Goal: Task Accomplishment & Management: Use online tool/utility

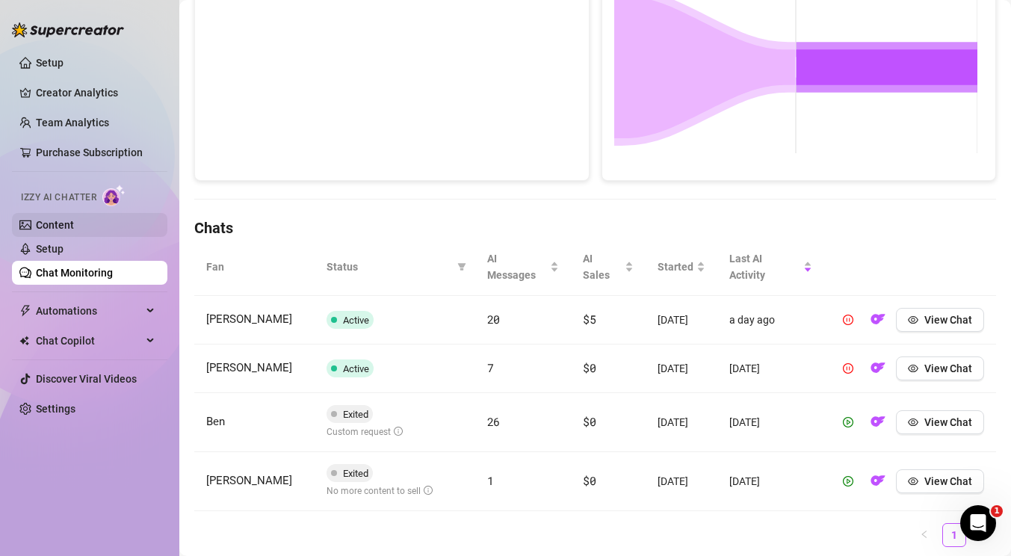
click at [74, 225] on link "Content" at bounding box center [55, 225] width 38 height 12
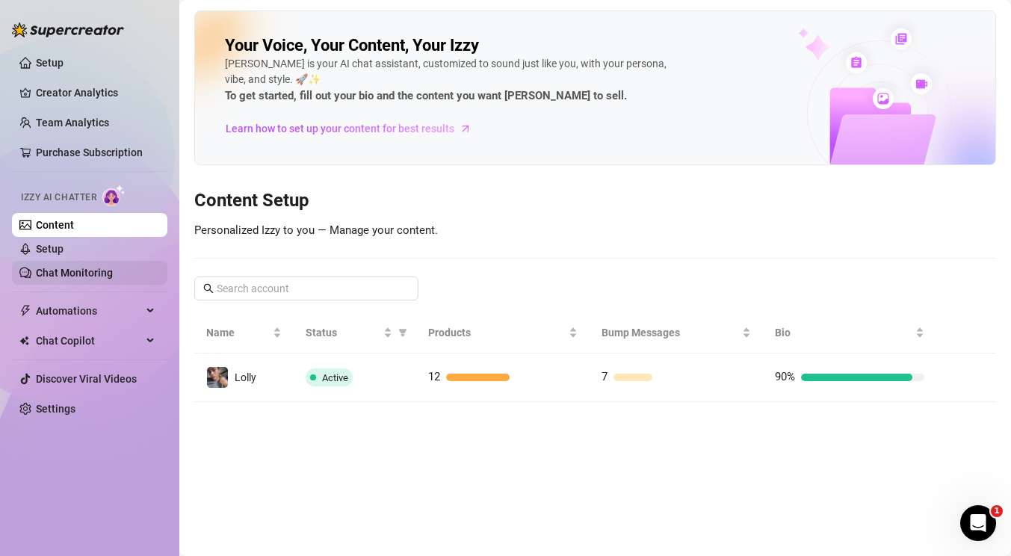
click at [84, 270] on link "Chat Monitoring" at bounding box center [74, 273] width 77 height 12
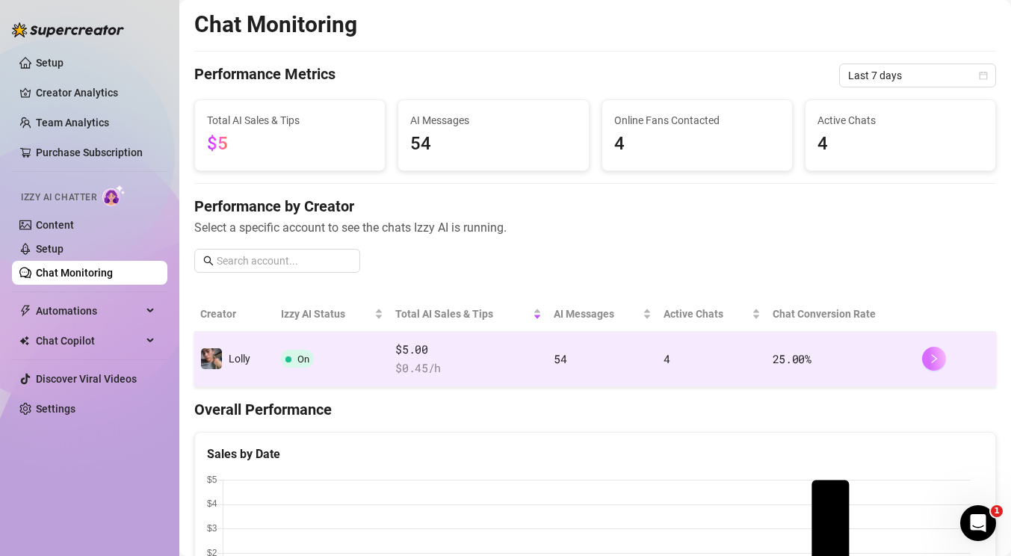
click at [929, 362] on icon "right" at bounding box center [934, 358] width 10 height 10
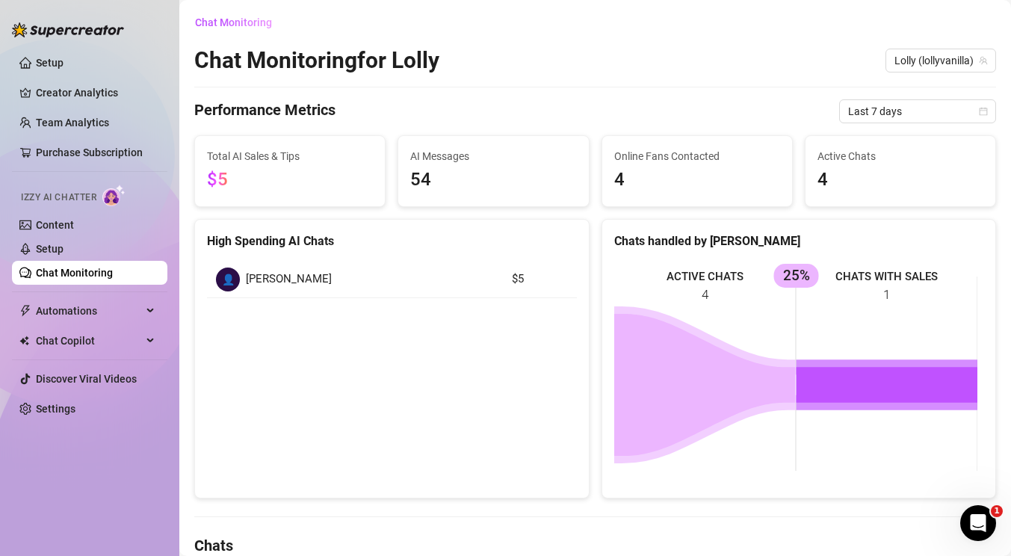
scroll to position [317, 0]
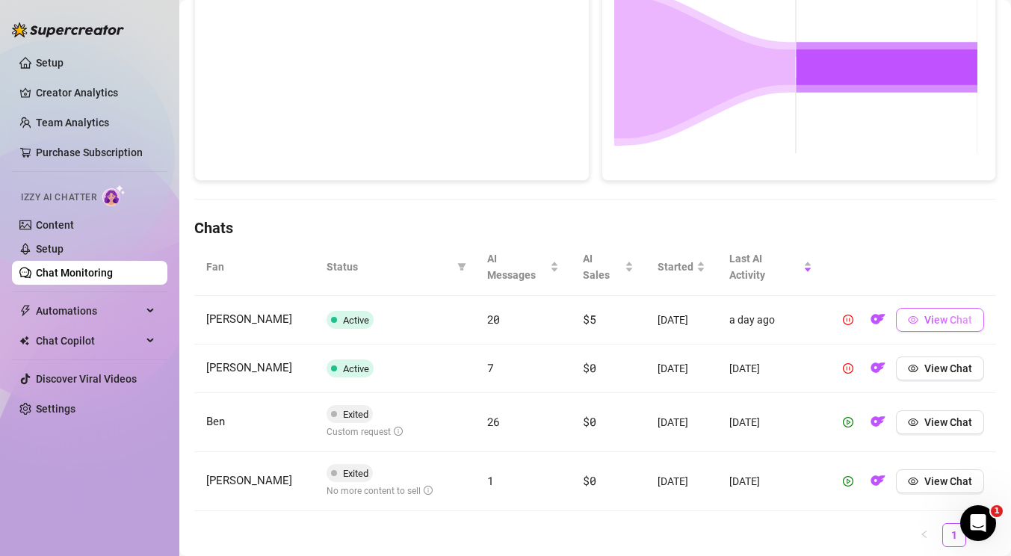
click at [924, 326] on span "View Chat" at bounding box center [948, 320] width 48 height 12
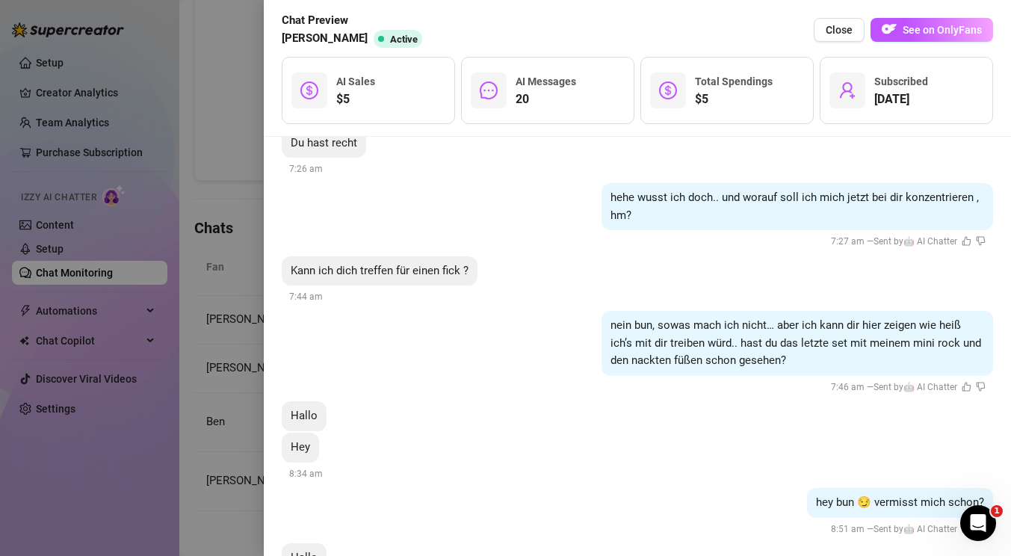
scroll to position [2657, 0]
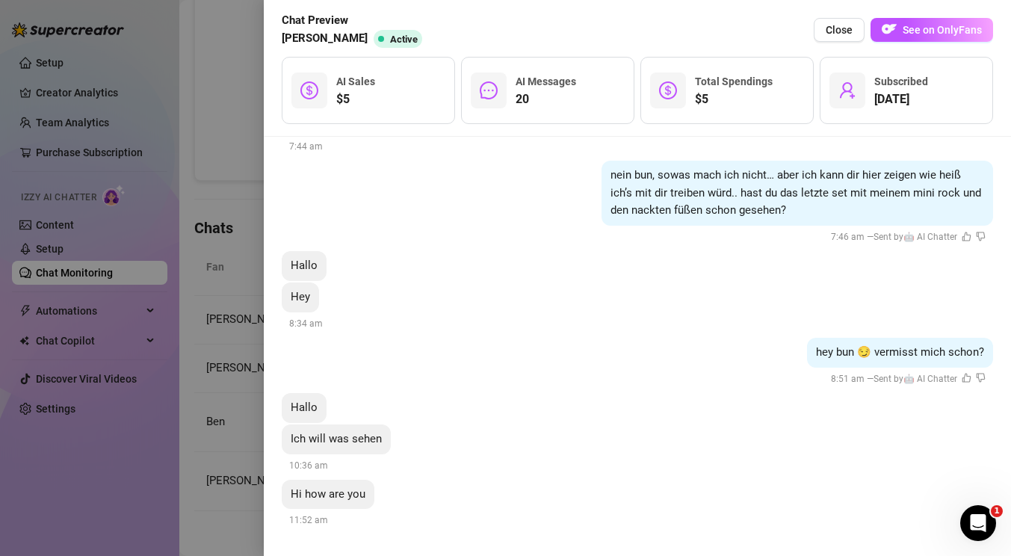
drag, startPoint x: 757, startPoint y: 229, endPoint x: 754, endPoint y: 398, distance: 168.9
click at [183, 291] on div at bounding box center [505, 278] width 1011 height 556
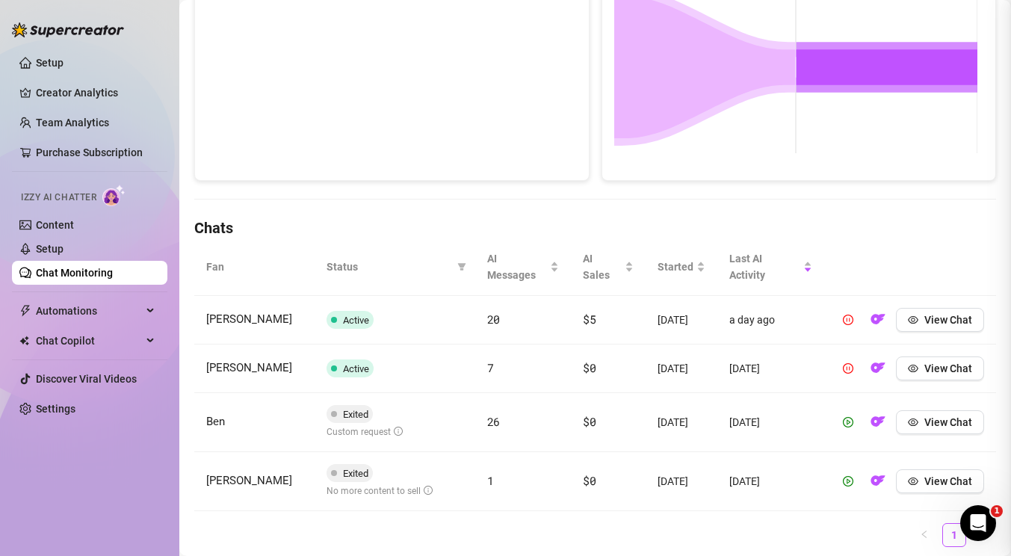
scroll to position [0, 0]
click at [908, 325] on icon "eye" at bounding box center [913, 319] width 10 height 10
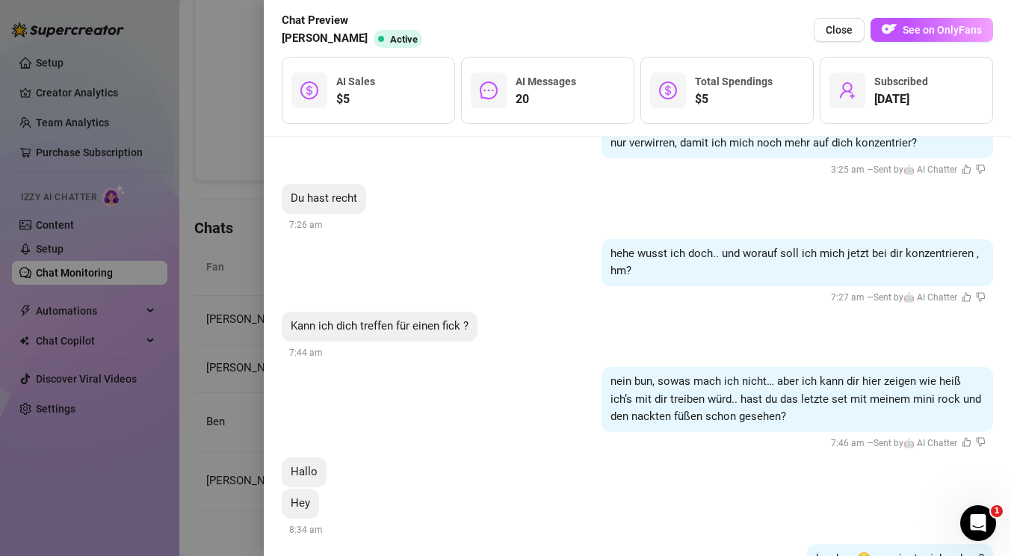
scroll to position [2732, 0]
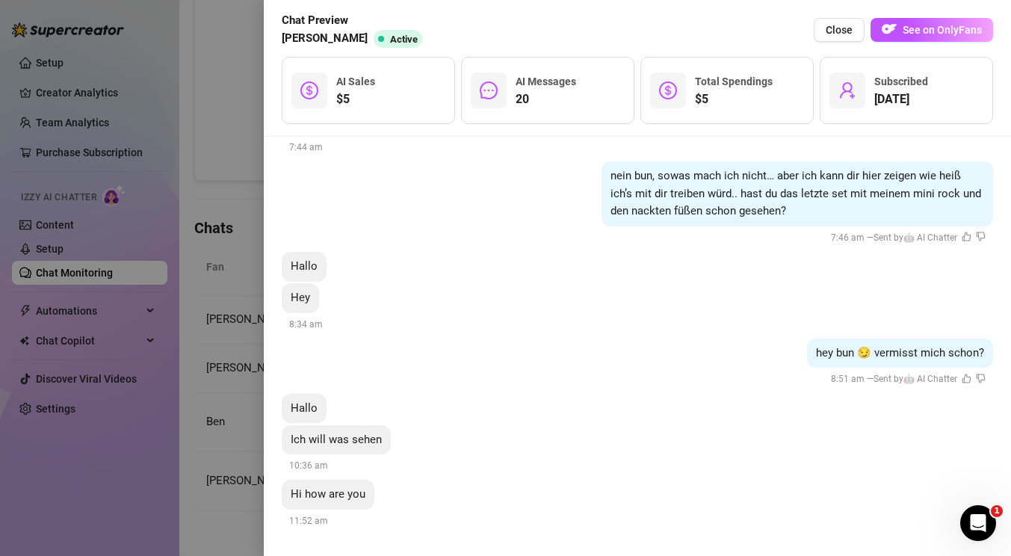
drag, startPoint x: 692, startPoint y: 238, endPoint x: 637, endPoint y: 465, distance: 233.0
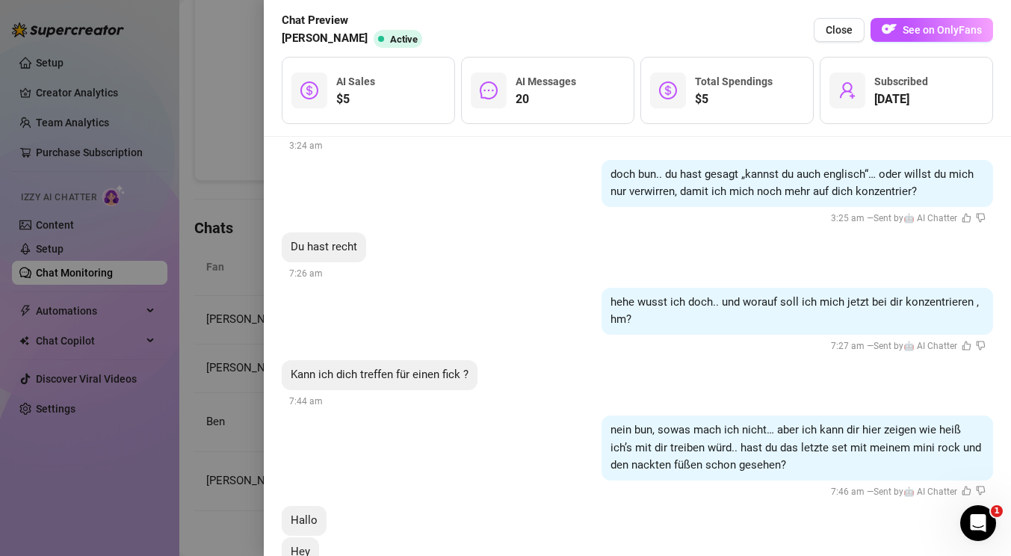
scroll to position [2351, 0]
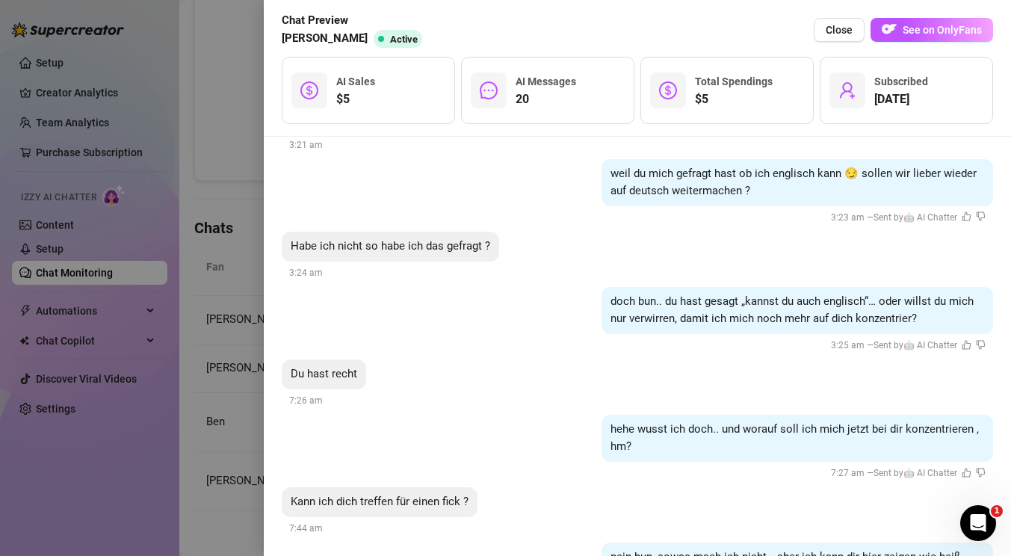
click at [208, 331] on div at bounding box center [505, 278] width 1011 height 556
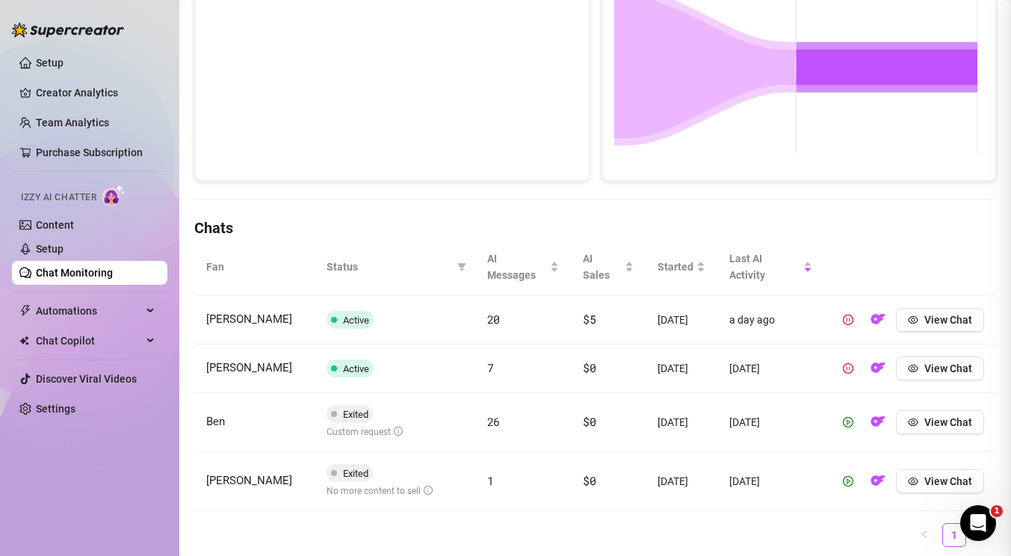
scroll to position [0, 0]
click at [67, 226] on link "Content" at bounding box center [55, 225] width 38 height 12
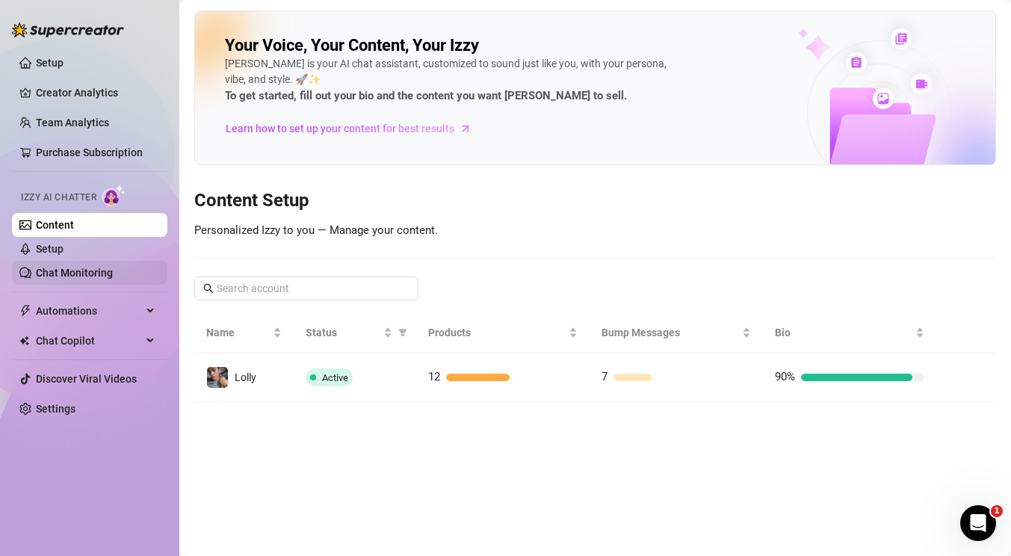
click at [83, 267] on link "Chat Monitoring" at bounding box center [74, 273] width 77 height 12
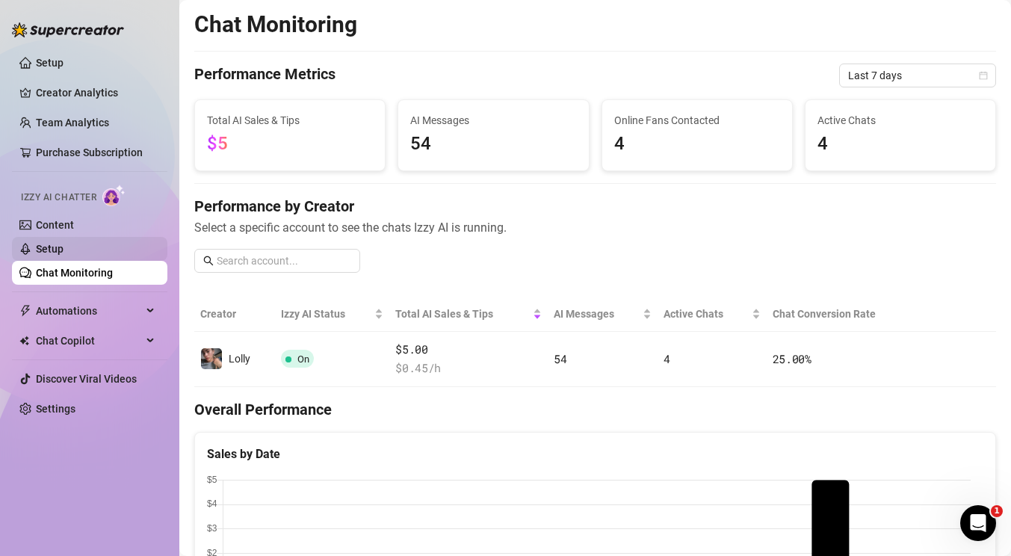
click at [63, 249] on link "Setup" at bounding box center [50, 249] width 28 height 12
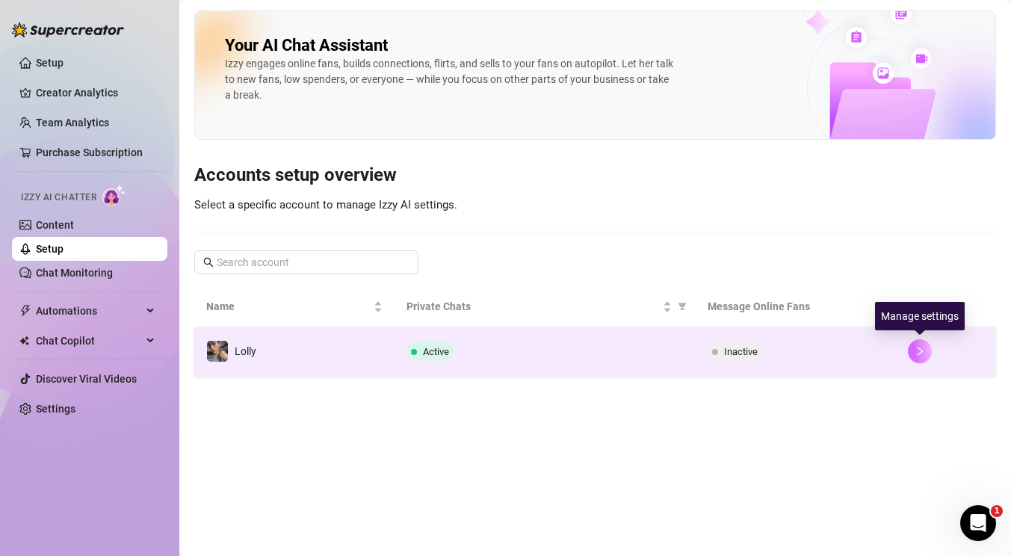
click at [914, 348] on icon "right" at bounding box center [919, 351] width 10 height 10
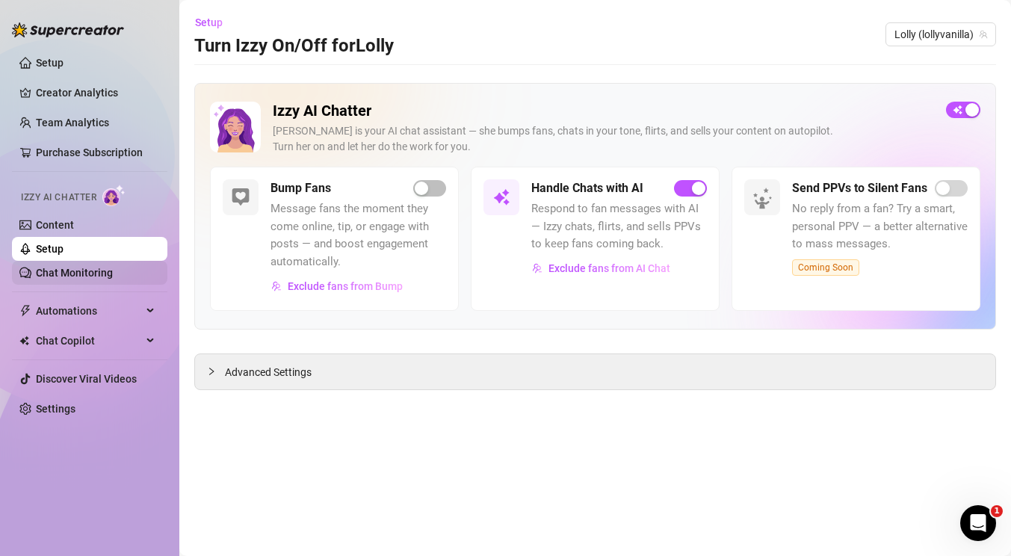
click at [84, 270] on link "Chat Monitoring" at bounding box center [74, 273] width 77 height 12
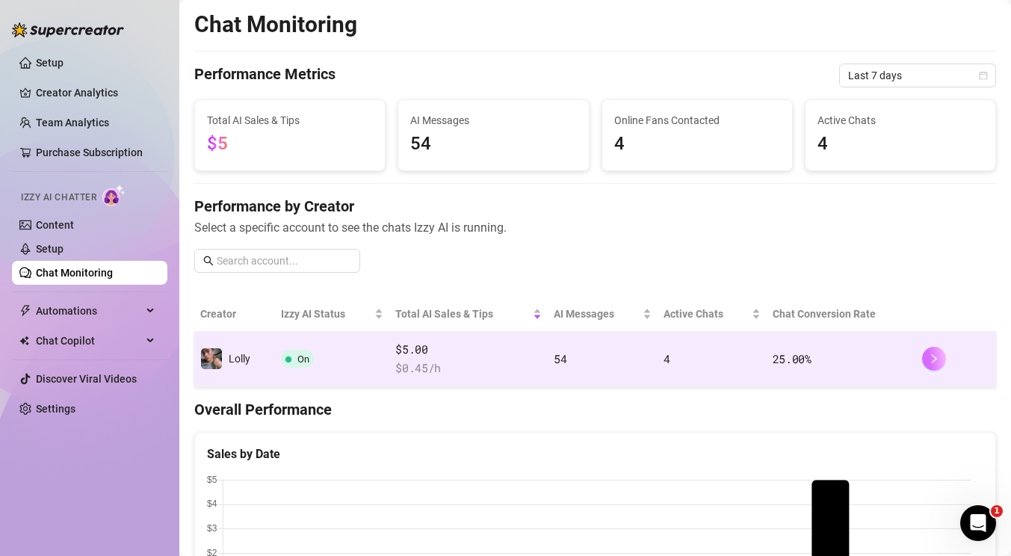
click at [929, 364] on icon "right" at bounding box center [934, 358] width 10 height 10
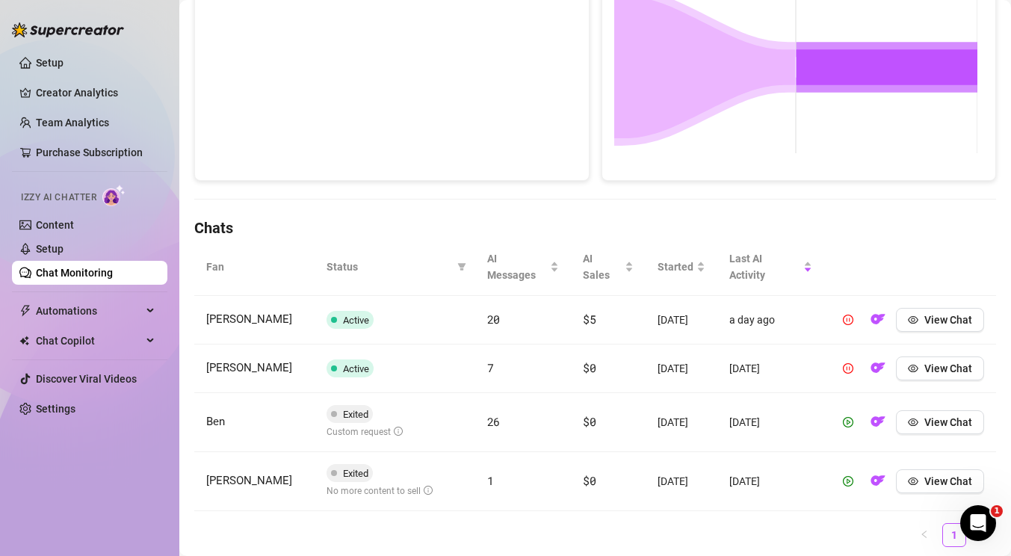
scroll to position [381, 0]
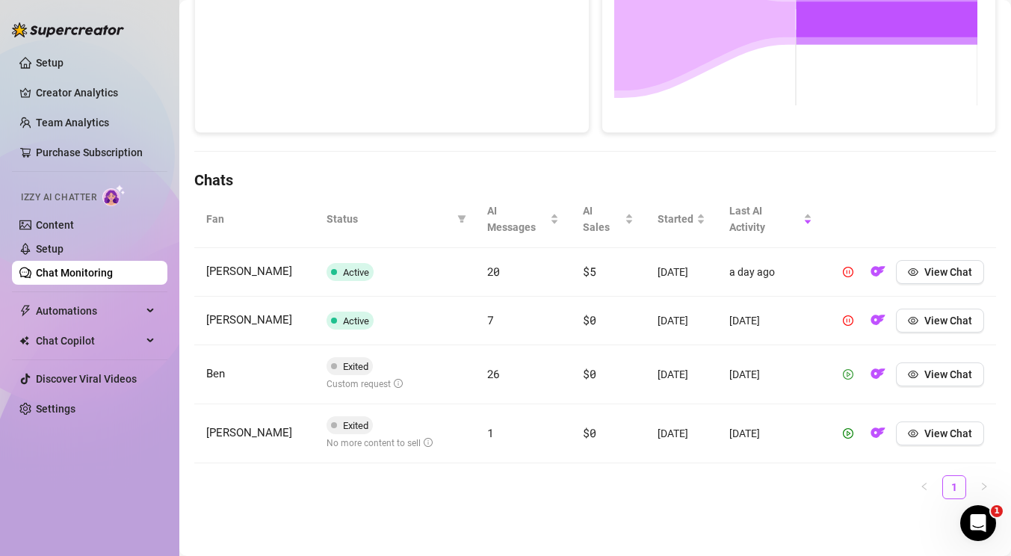
click at [843, 373] on icon "play-circle" at bounding box center [848, 374] width 10 height 10
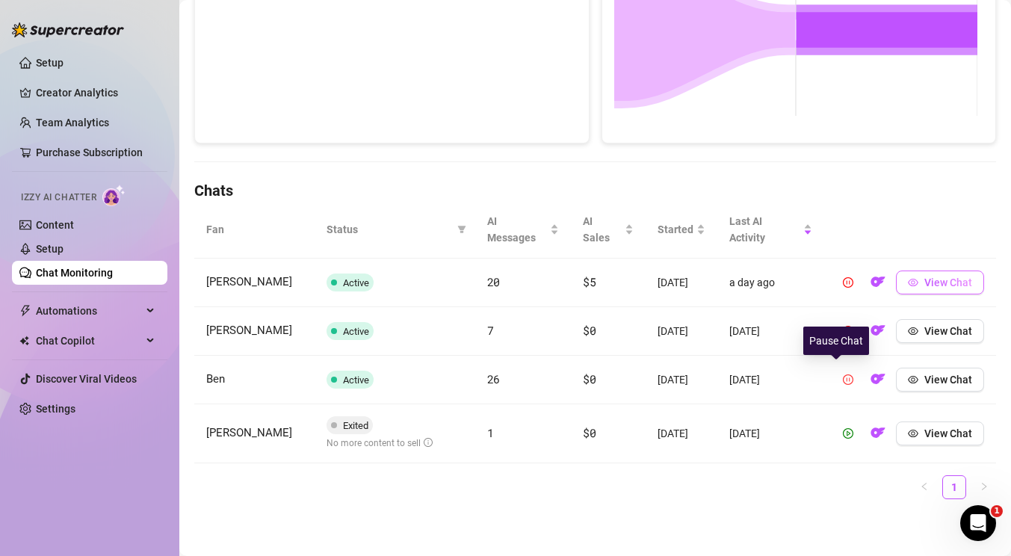
click at [924, 276] on span "View Chat" at bounding box center [948, 282] width 48 height 12
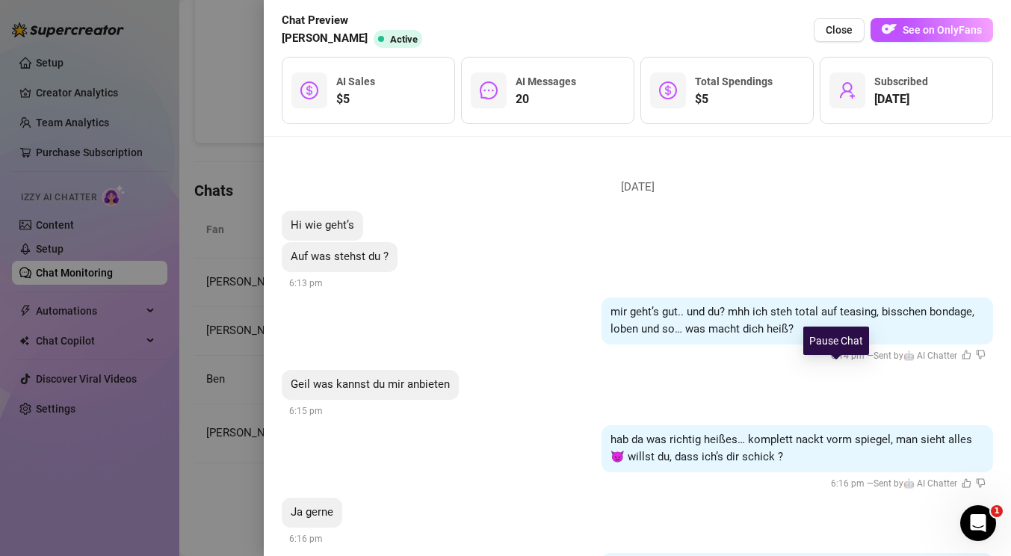
click at [185, 192] on div at bounding box center [505, 278] width 1011 height 556
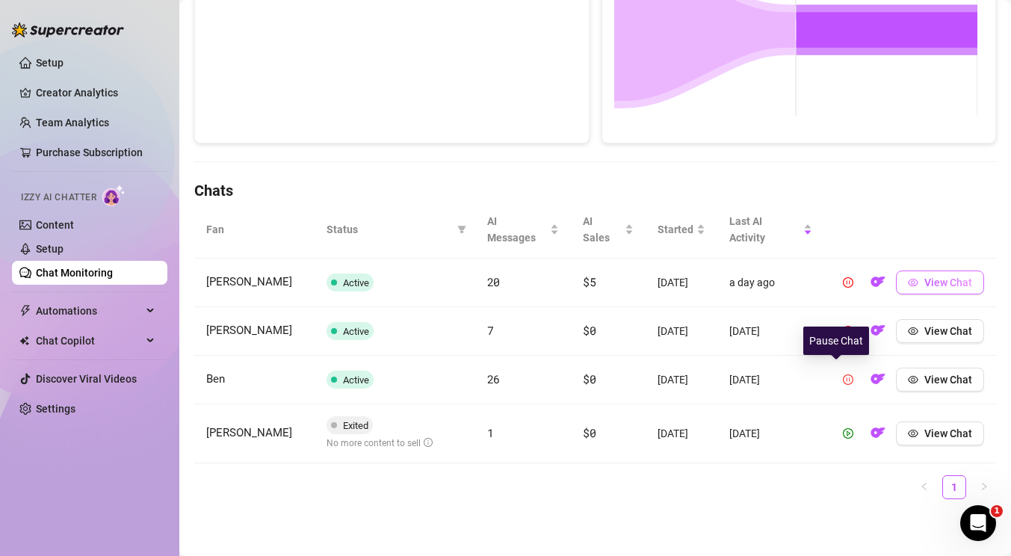
click at [943, 276] on span "View Chat" at bounding box center [948, 282] width 48 height 12
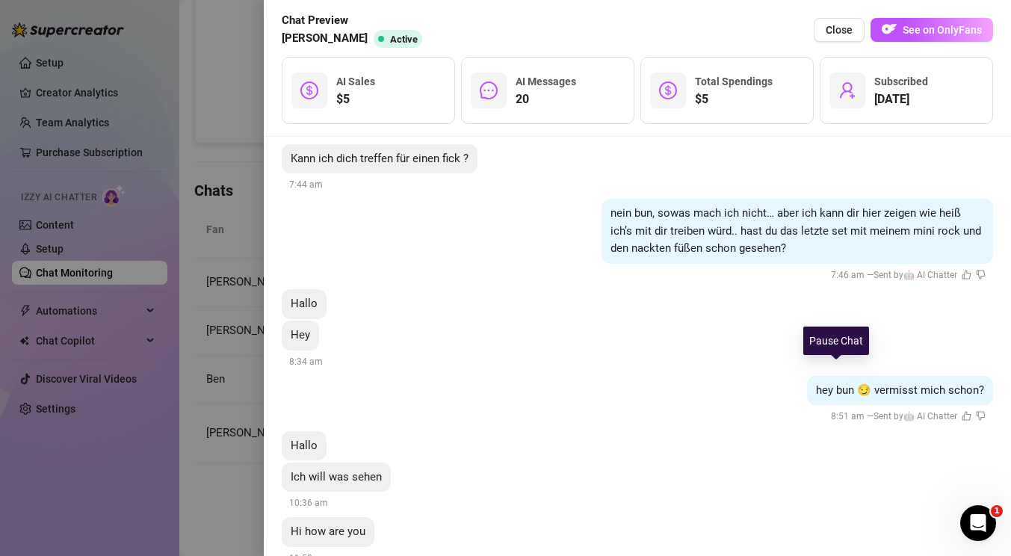
scroll to position [2503, 0]
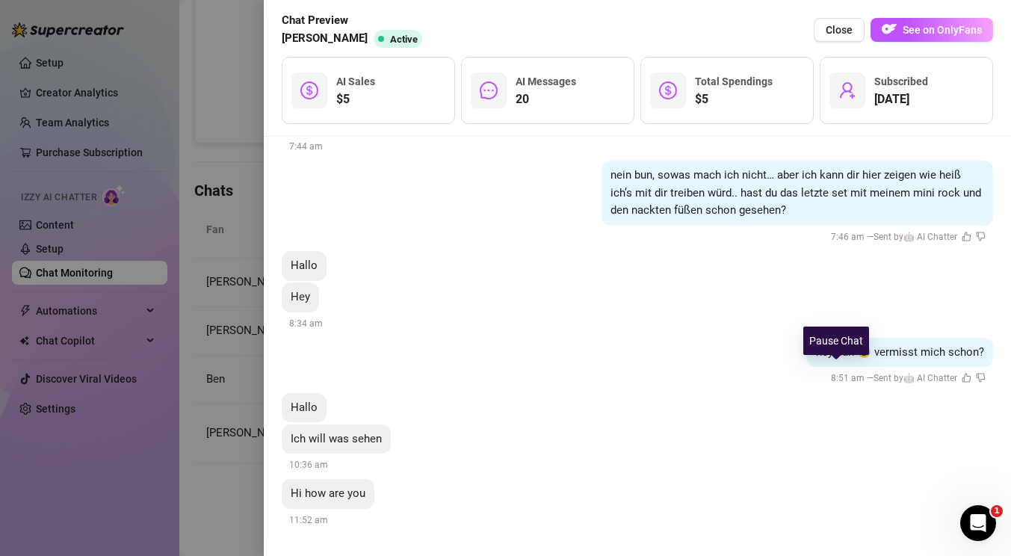
drag, startPoint x: 821, startPoint y: 179, endPoint x: 728, endPoint y: 419, distance: 257.8
click at [585, 356] on div "hey bun 😏 vermisst mich schon? 8:51 am — Sent by 🤖 AI Chatter" at bounding box center [637, 362] width 711 height 49
click at [157, 325] on div at bounding box center [505, 278] width 1011 height 556
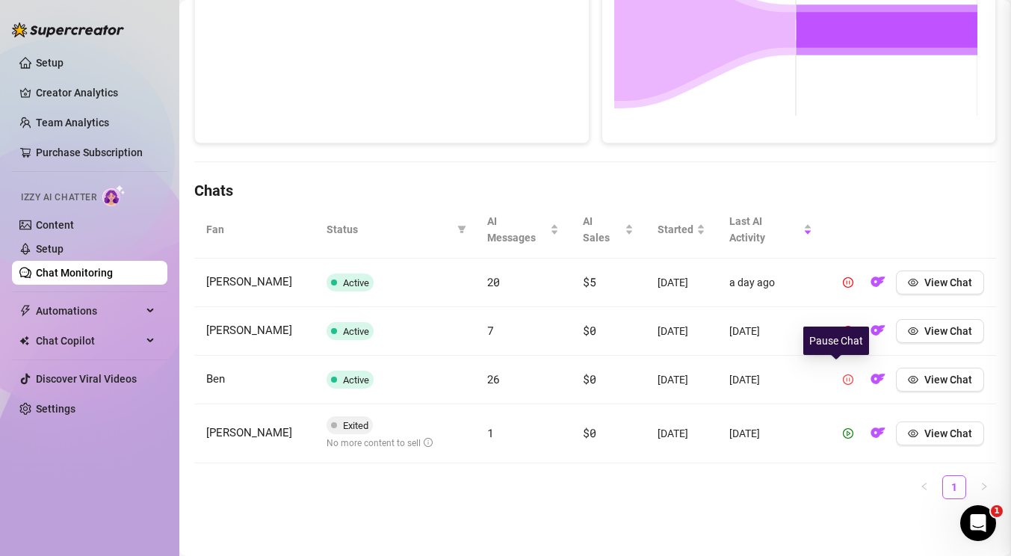
scroll to position [0, 0]
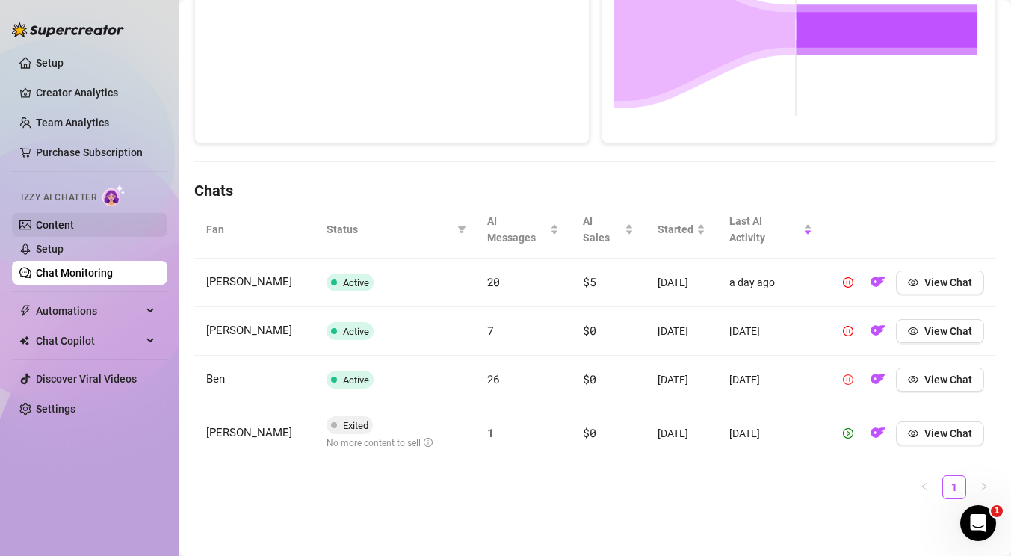
click at [68, 226] on link "Content" at bounding box center [55, 225] width 38 height 12
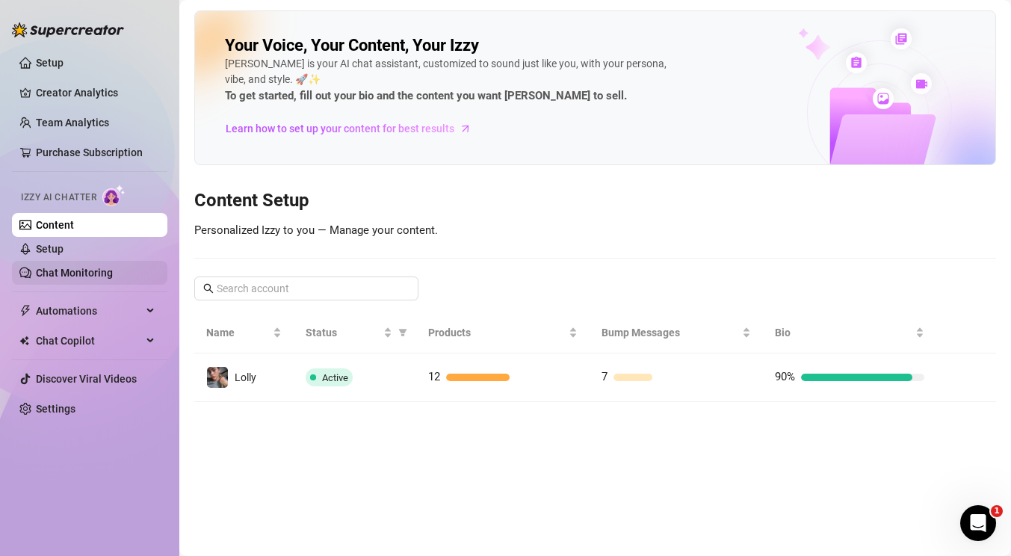
click at [81, 273] on link "Chat Monitoring" at bounding box center [74, 273] width 77 height 12
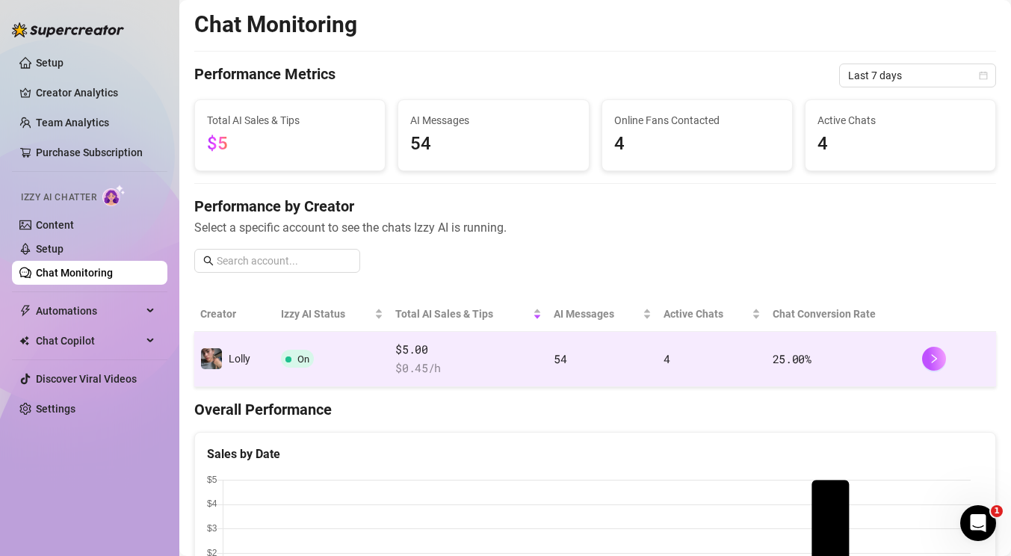
click at [898, 353] on td "25.00 %" at bounding box center [840, 359] width 149 height 55
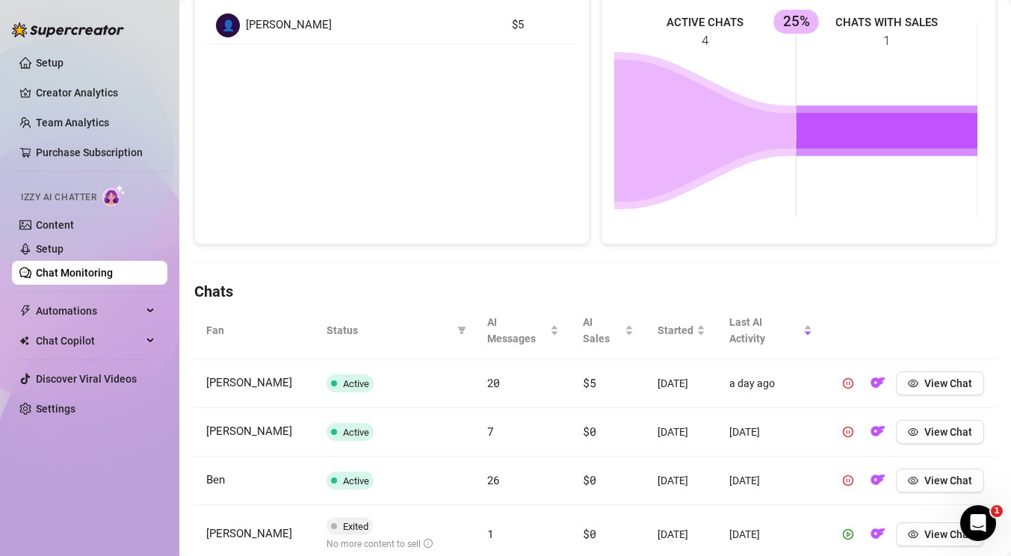
scroll to position [381, 0]
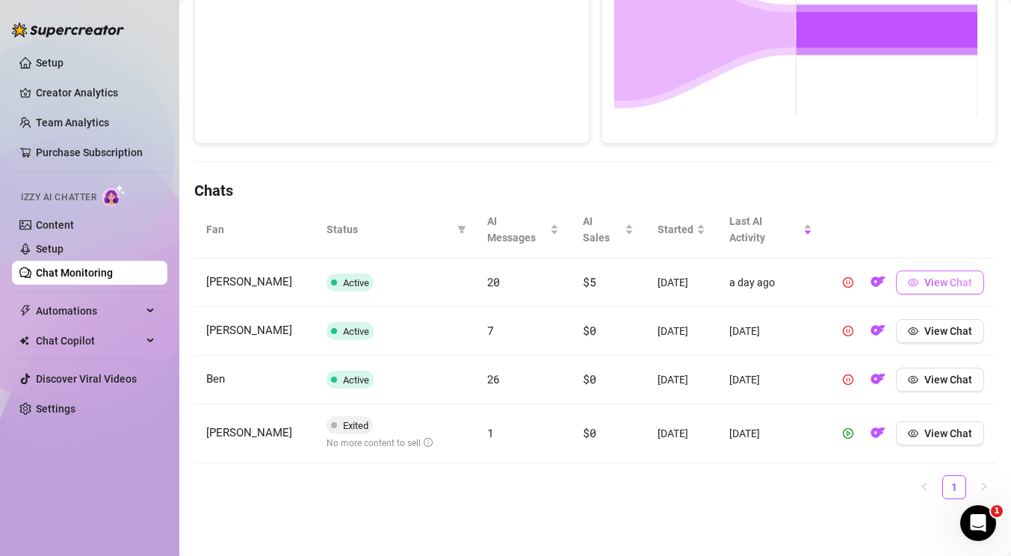
click at [908, 270] on button "View Chat" at bounding box center [940, 282] width 88 height 24
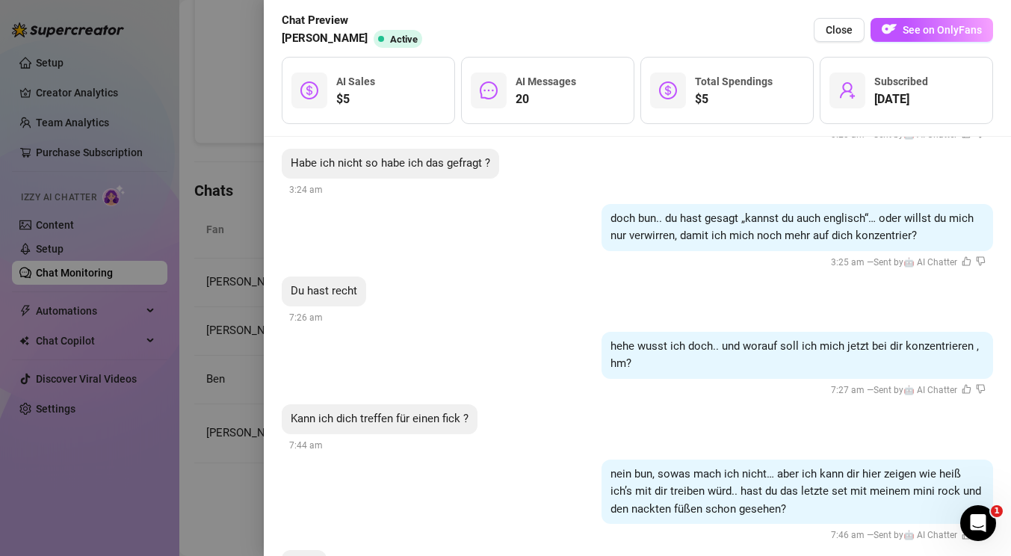
scroll to position [2521, 0]
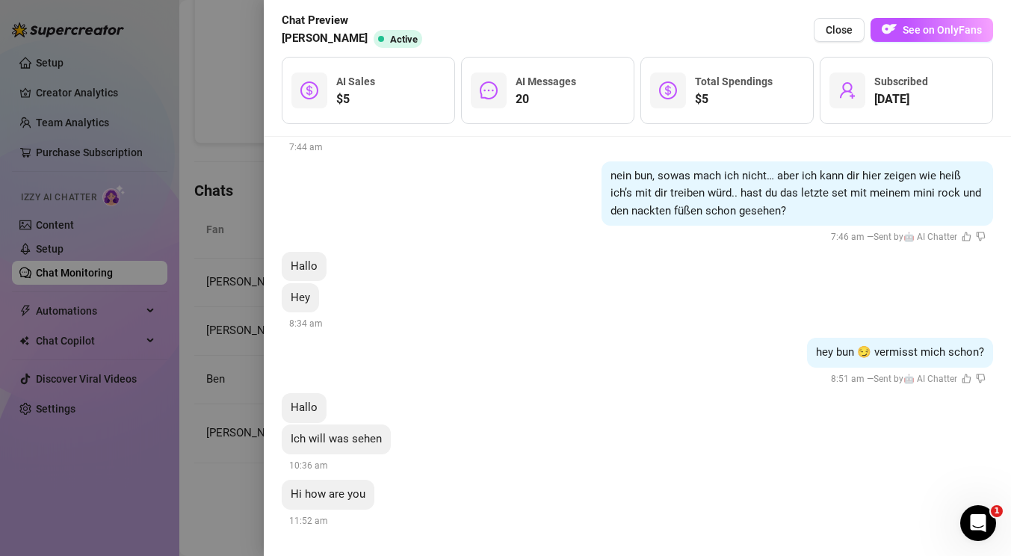
drag, startPoint x: 811, startPoint y: 235, endPoint x: 776, endPoint y: 416, distance: 184.0
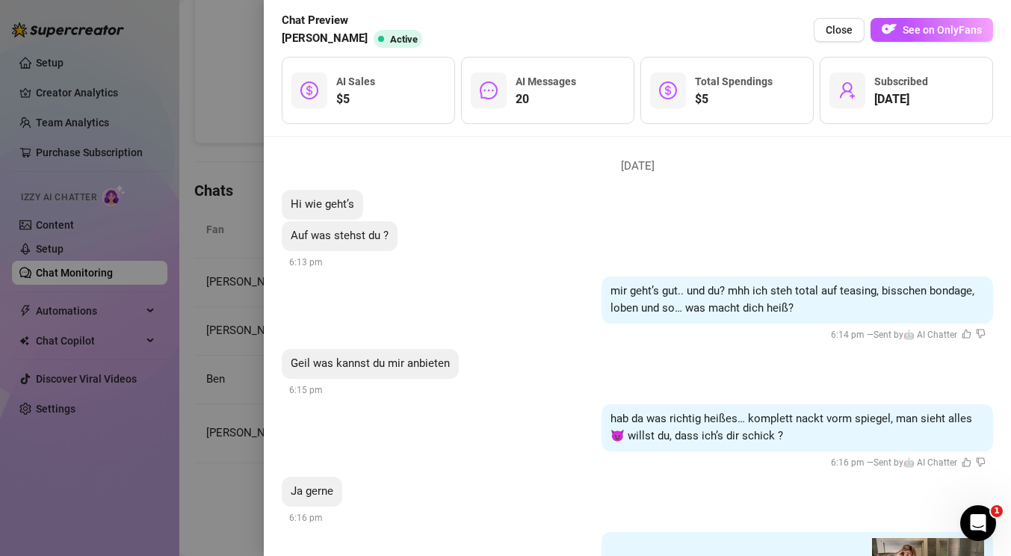
scroll to position [0, 0]
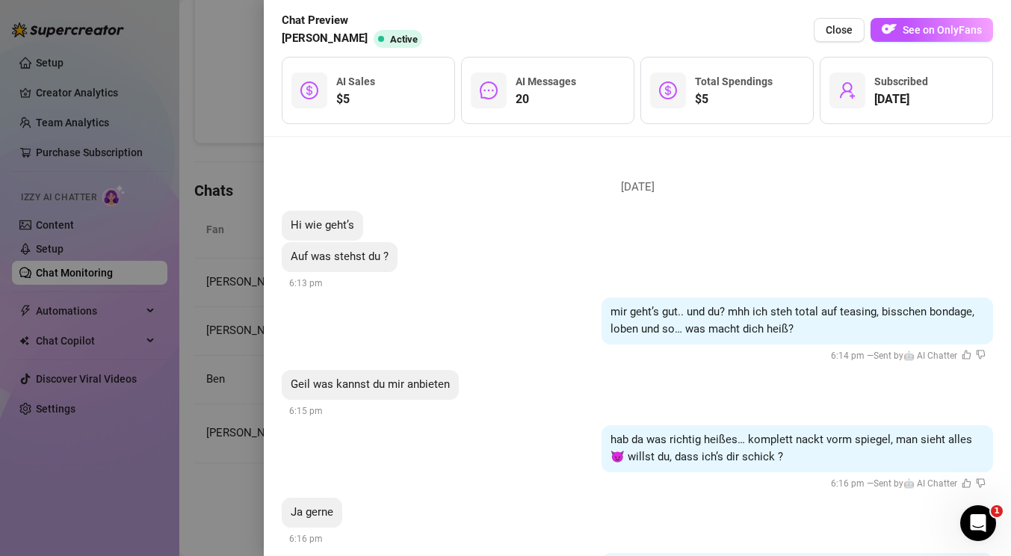
drag, startPoint x: 773, startPoint y: 429, endPoint x: 789, endPoint y: 360, distance: 70.5
click at [209, 282] on div at bounding box center [505, 278] width 1011 height 556
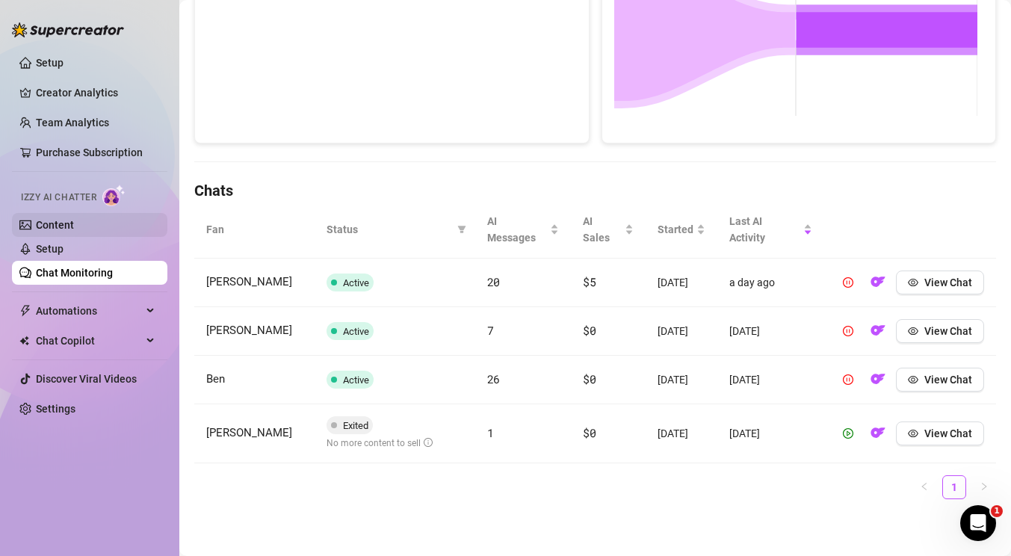
click at [65, 221] on link "Content" at bounding box center [55, 225] width 38 height 12
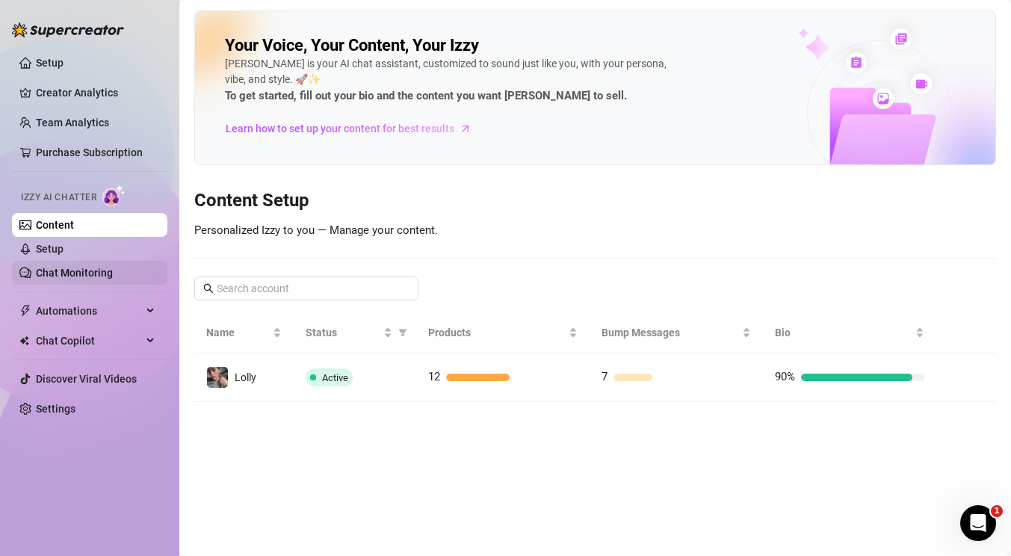
click at [113, 272] on link "Chat Monitoring" at bounding box center [74, 273] width 77 height 12
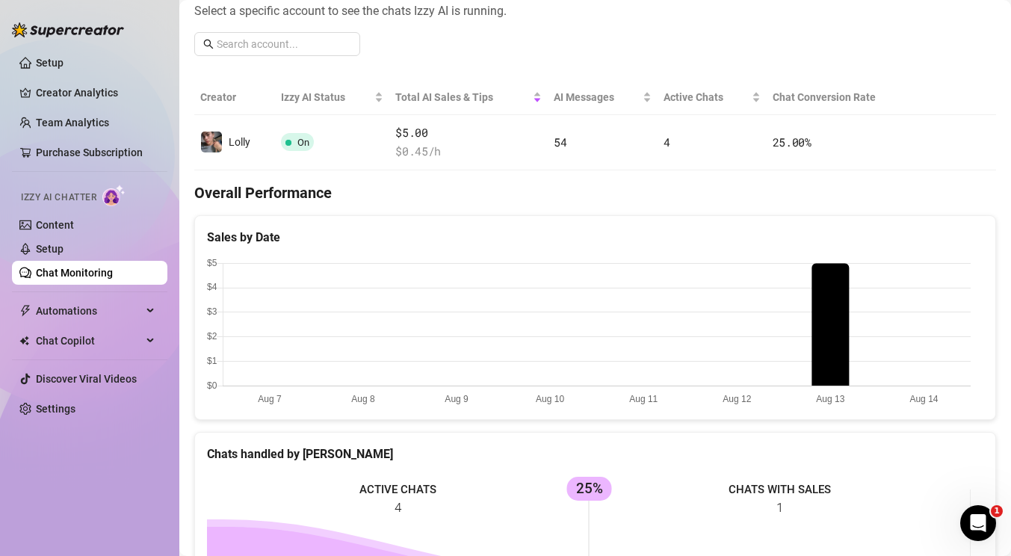
scroll to position [26, 0]
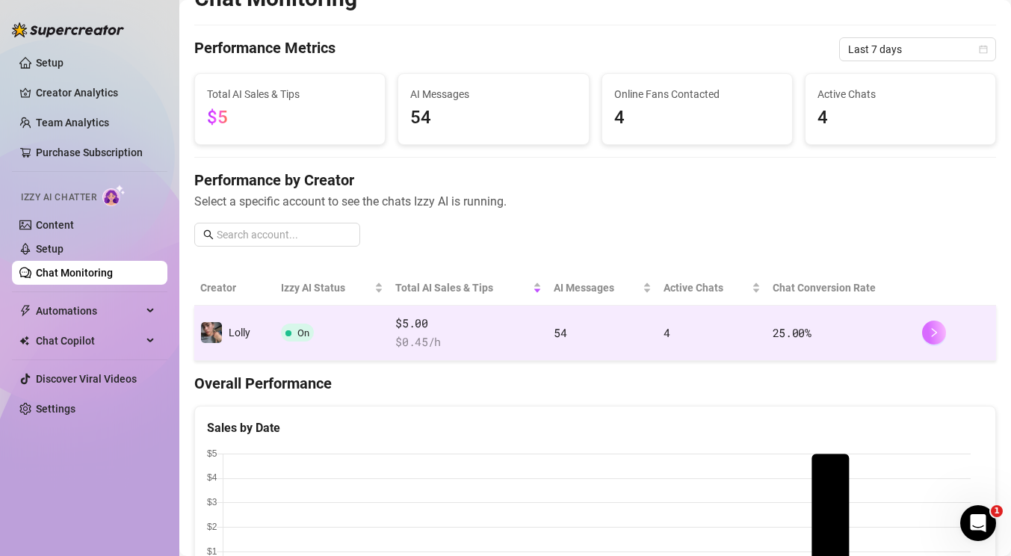
click at [929, 336] on button "button" at bounding box center [934, 332] width 24 height 24
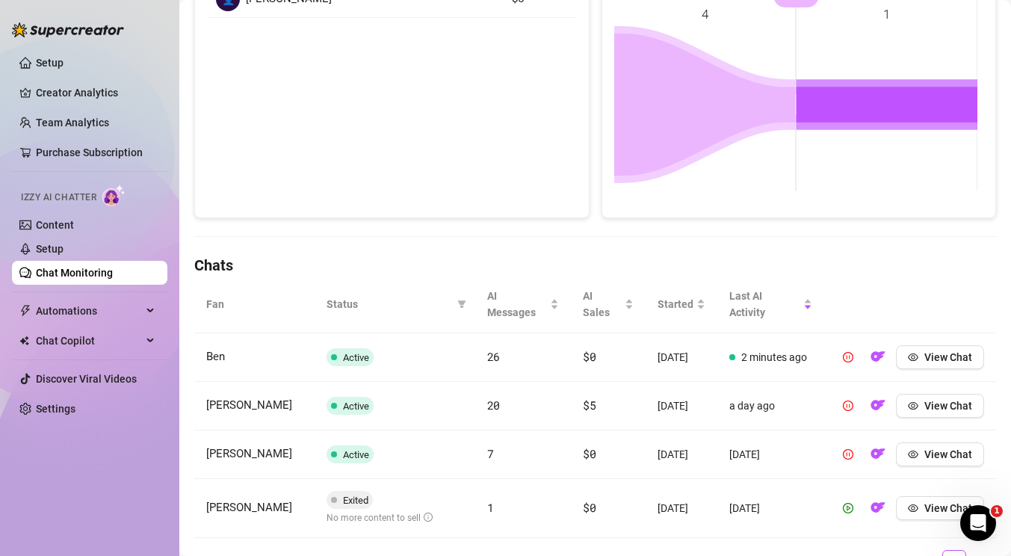
scroll to position [382, 0]
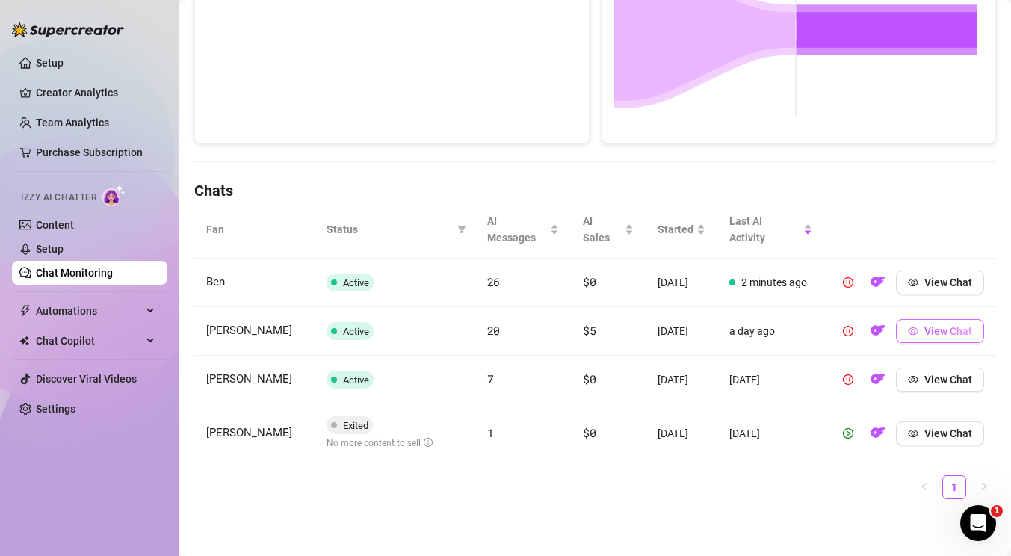
click at [925, 325] on span "View Chat" at bounding box center [948, 331] width 48 height 12
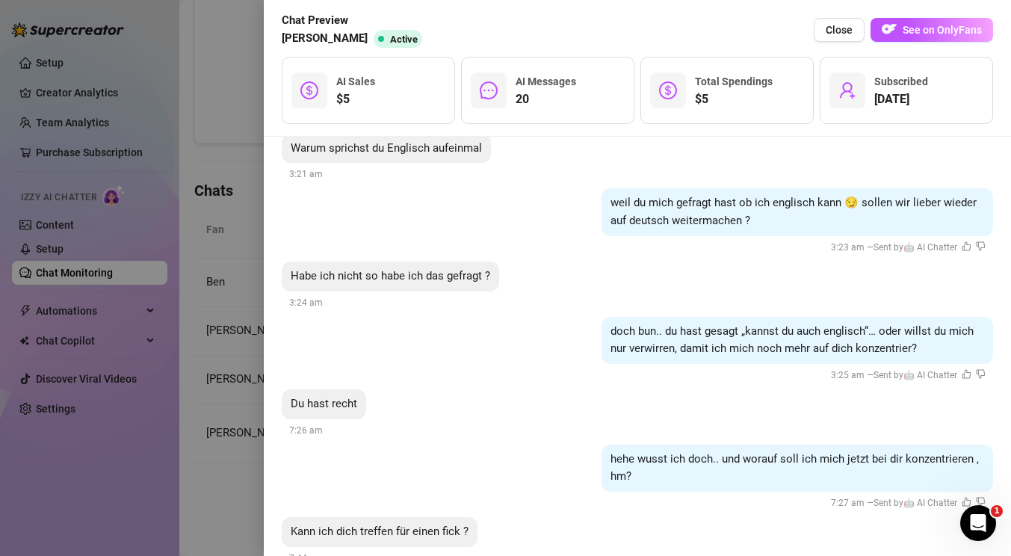
scroll to position [2541, 0]
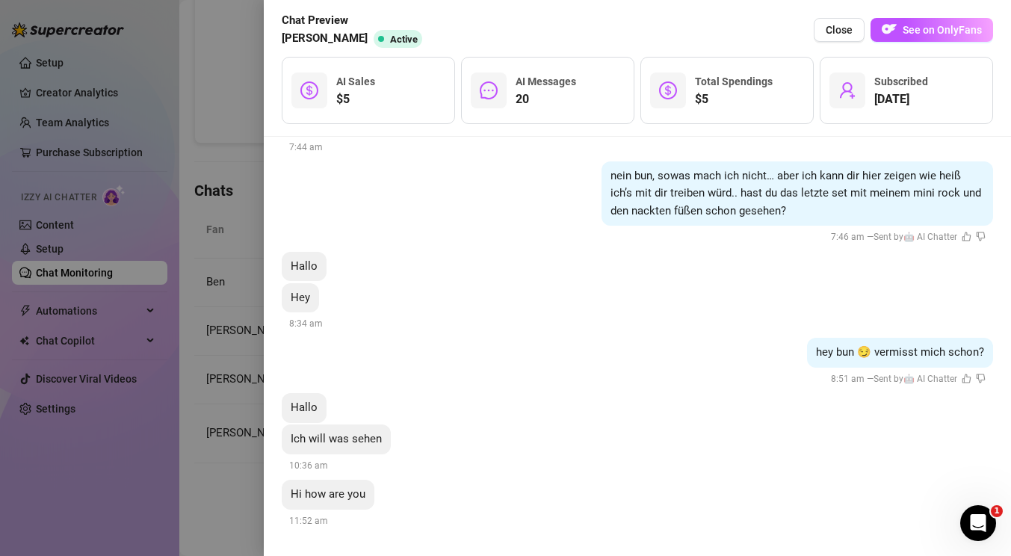
drag, startPoint x: 697, startPoint y: 263, endPoint x: 545, endPoint y: 411, distance: 211.8
click at [124, 340] on div at bounding box center [505, 278] width 1011 height 556
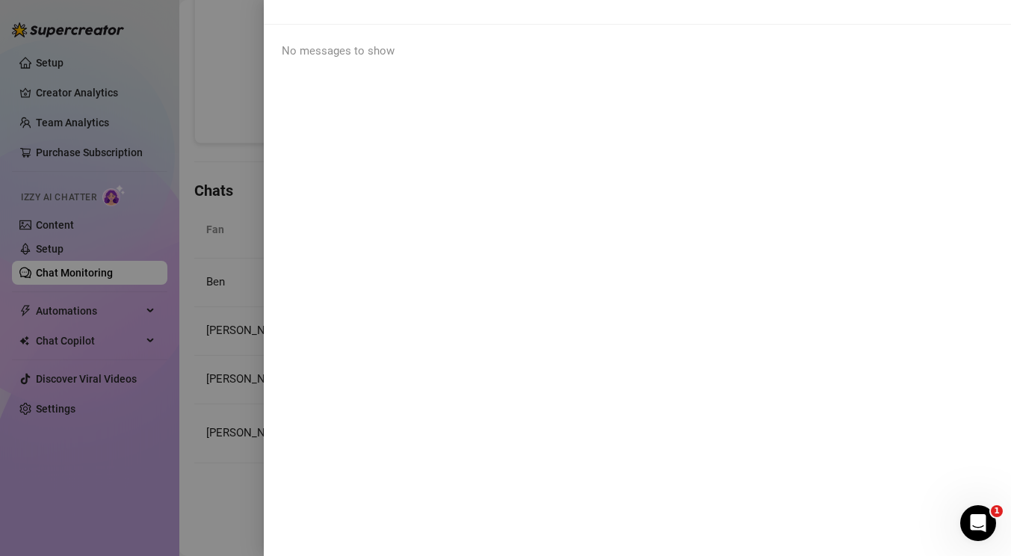
scroll to position [0, 0]
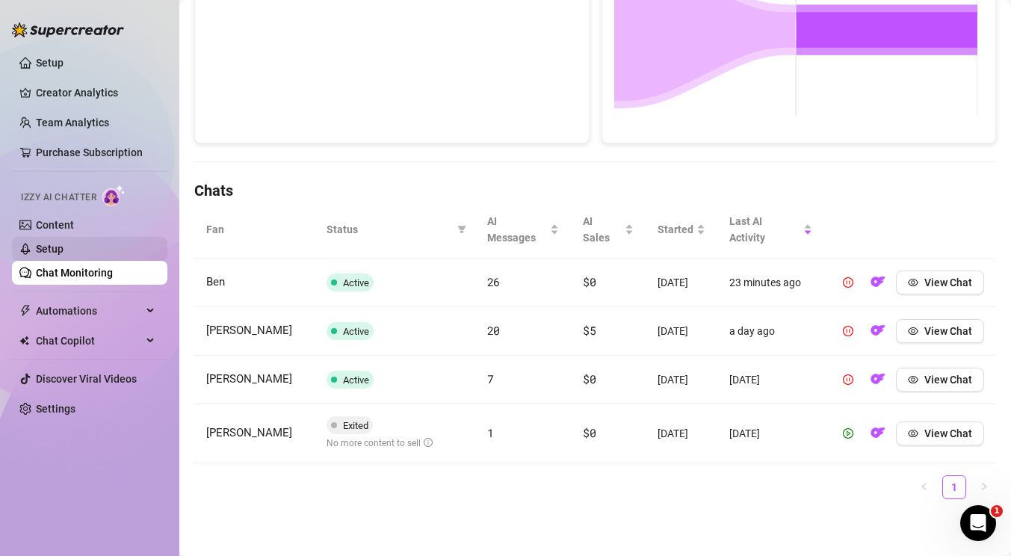
click at [63, 254] on link "Setup" at bounding box center [50, 249] width 28 height 12
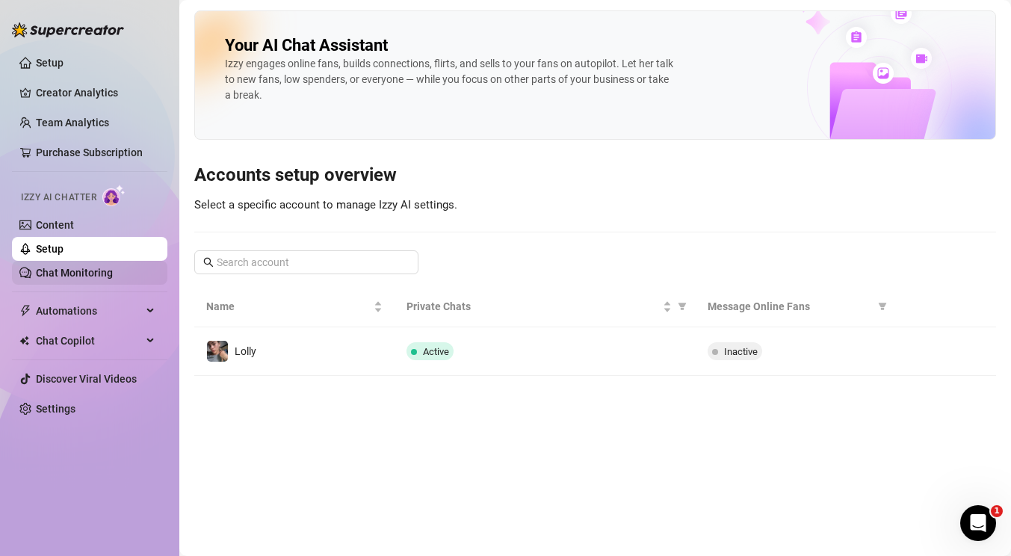
click at [56, 271] on link "Chat Monitoring" at bounding box center [74, 273] width 77 height 12
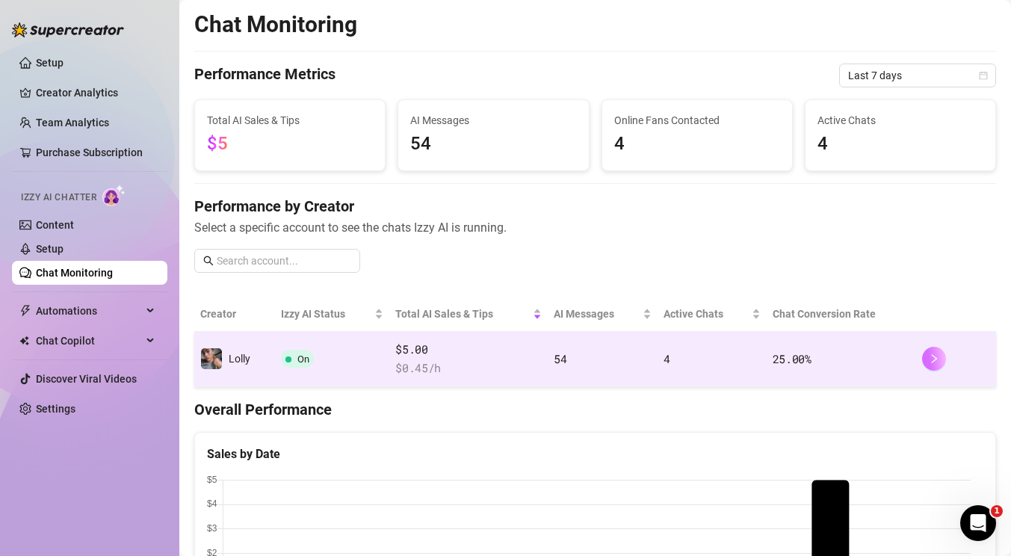
click at [929, 360] on icon "right" at bounding box center [934, 358] width 10 height 10
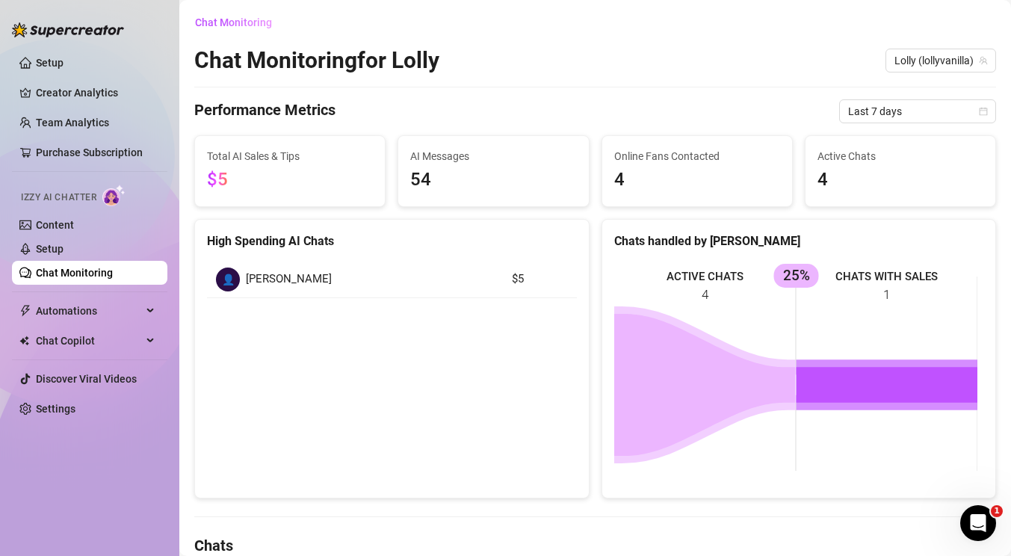
scroll to position [254, 0]
